Goal: Transaction & Acquisition: Book appointment/travel/reservation

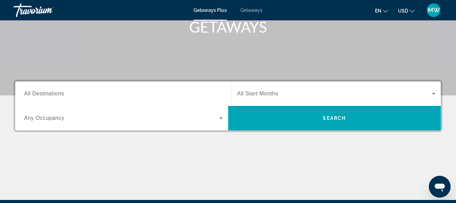
scroll to position [116, 0]
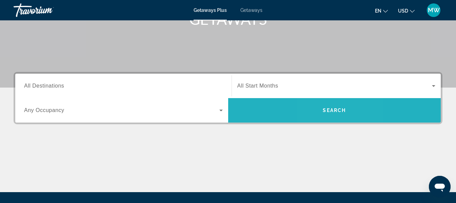
click at [232, 110] on span "Search" at bounding box center [333, 109] width 23 height 5
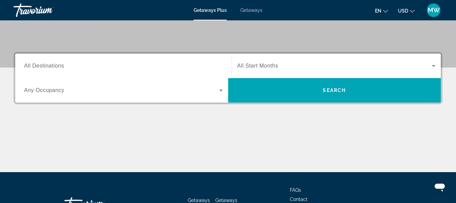
scroll to position [137, 0]
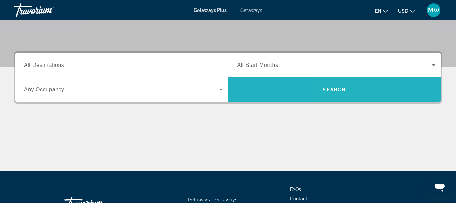
click at [336, 96] on span "Search widget" at bounding box center [334, 89] width 213 height 16
